Goal: Task Accomplishment & Management: Complete application form

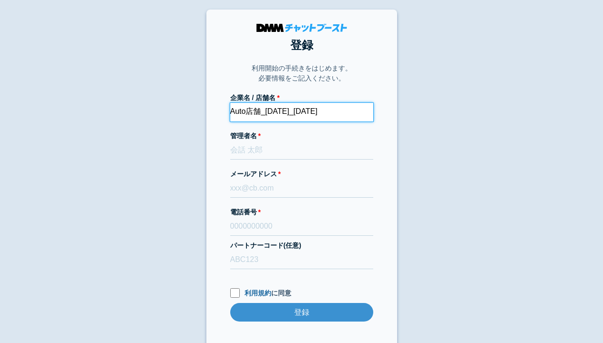
type input "Auto店舗_[DATE]_[DATE]"
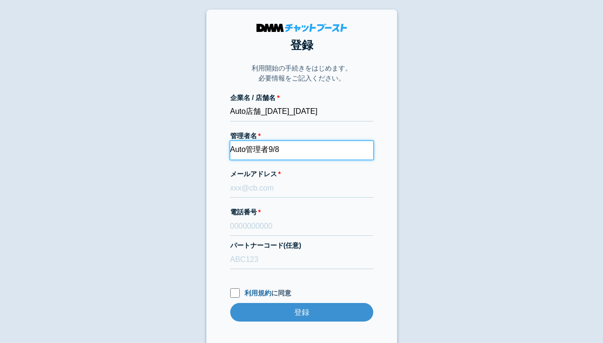
type input "Auto管理者9/8"
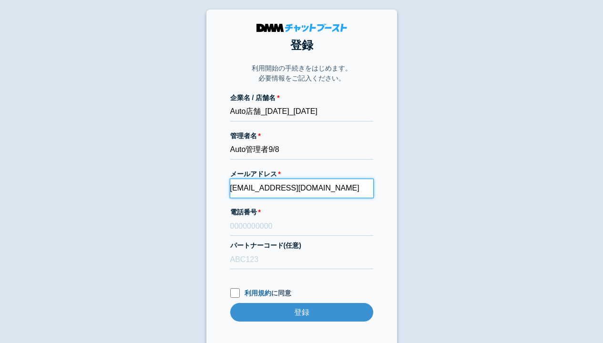
type input "[EMAIL_ADDRESS][DOMAIN_NAME]"
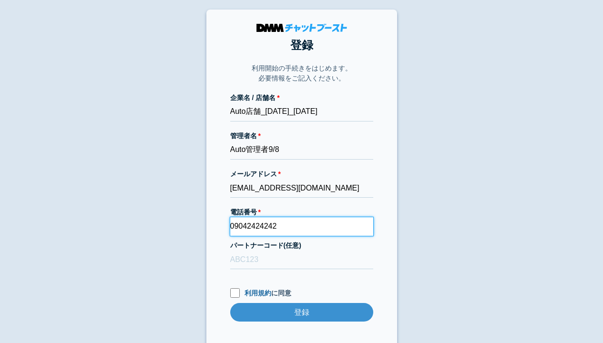
type input "09042424242"
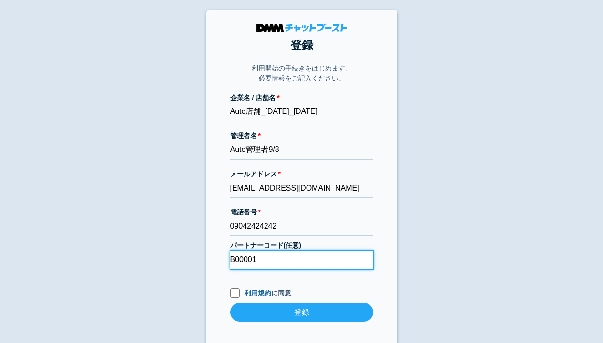
type input "B00001"
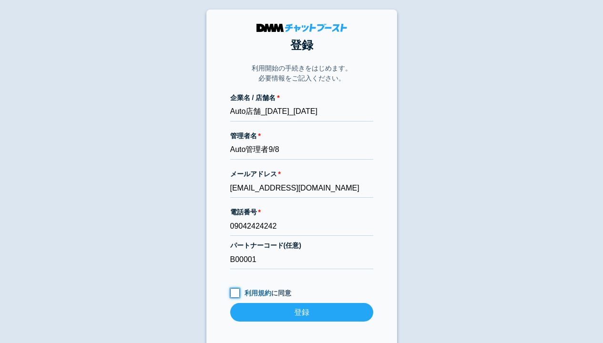
click at [234, 293] on input "利用規約 に同意" at bounding box center [235, 293] width 10 height 10
checkbox input "true"
click at [301, 312] on input "登録" at bounding box center [301, 312] width 143 height 19
